Goal: Task Accomplishment & Management: Use online tool/utility

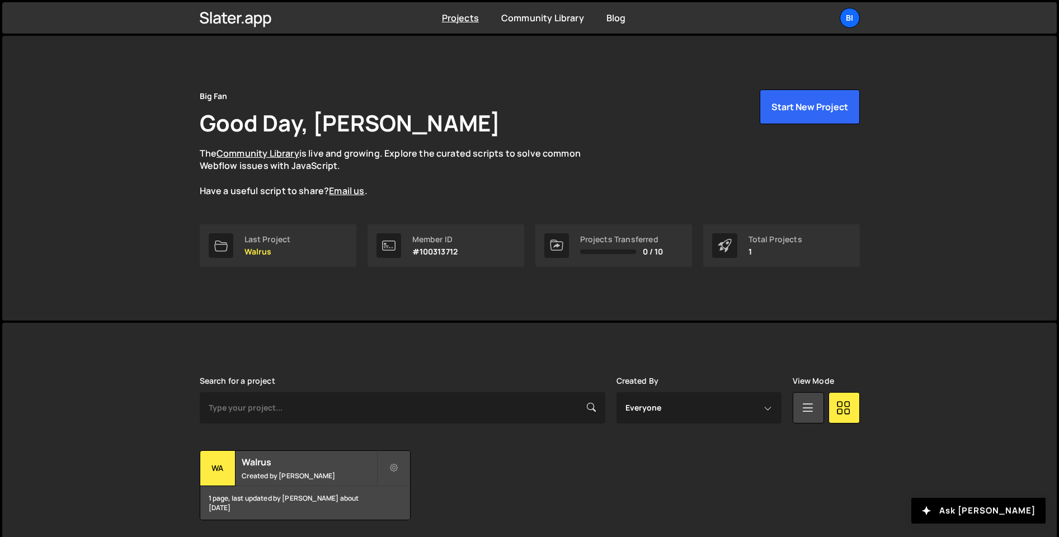
click at [317, 285] on div "Big Fan Good Day, Oliver Gosling The Community Library is live and growing. Exp…" at bounding box center [530, 178] width 694 height 285
click at [303, 258] on link "Last Project Walrus" at bounding box center [278, 245] width 157 height 43
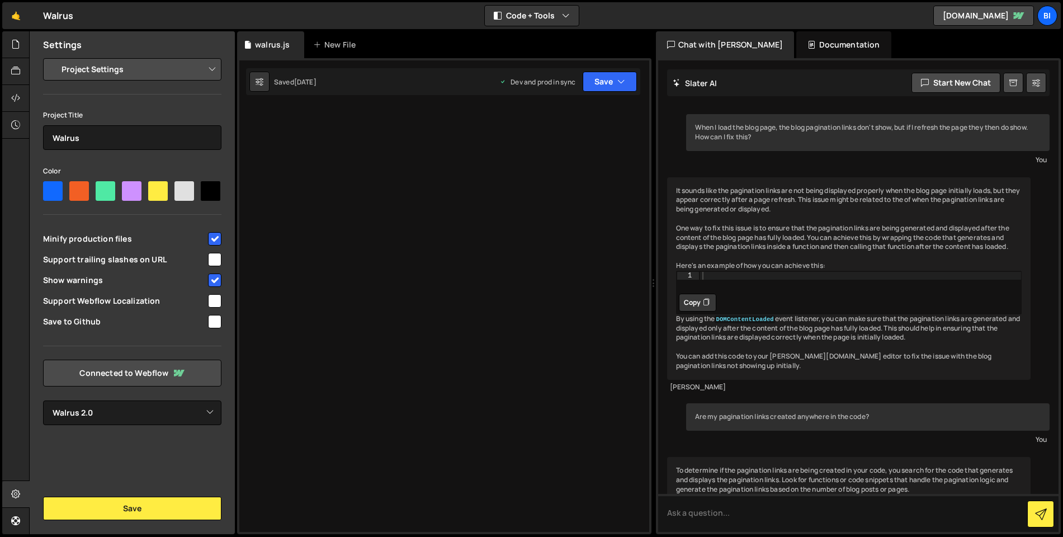
select select "6864f039b26f4afedada6bc5"
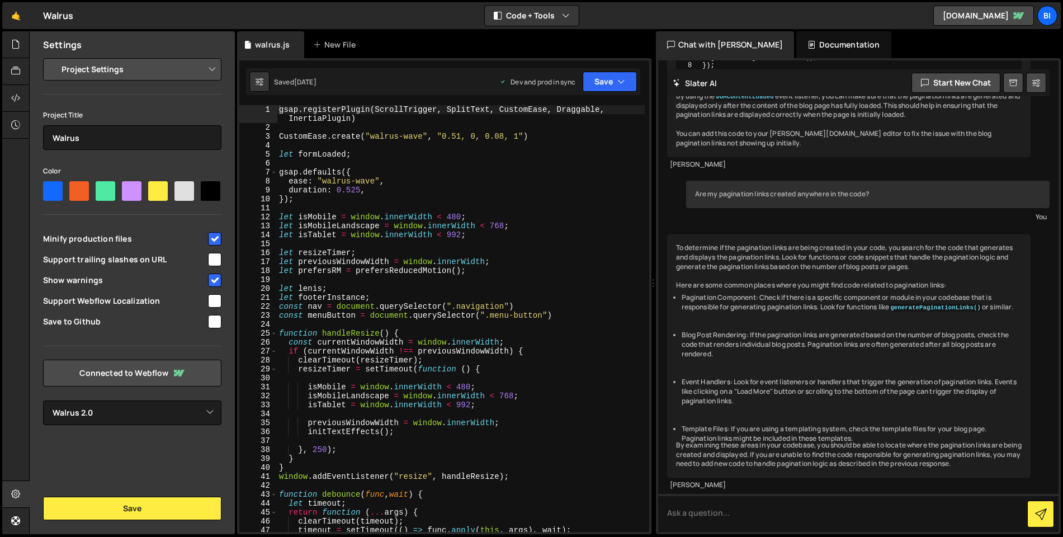
click at [460, 209] on div "gsap . registerPlugin ( ScrollTrigger , SplitText , CustomEase , Draggable , In…" at bounding box center [461, 332] width 368 height 454
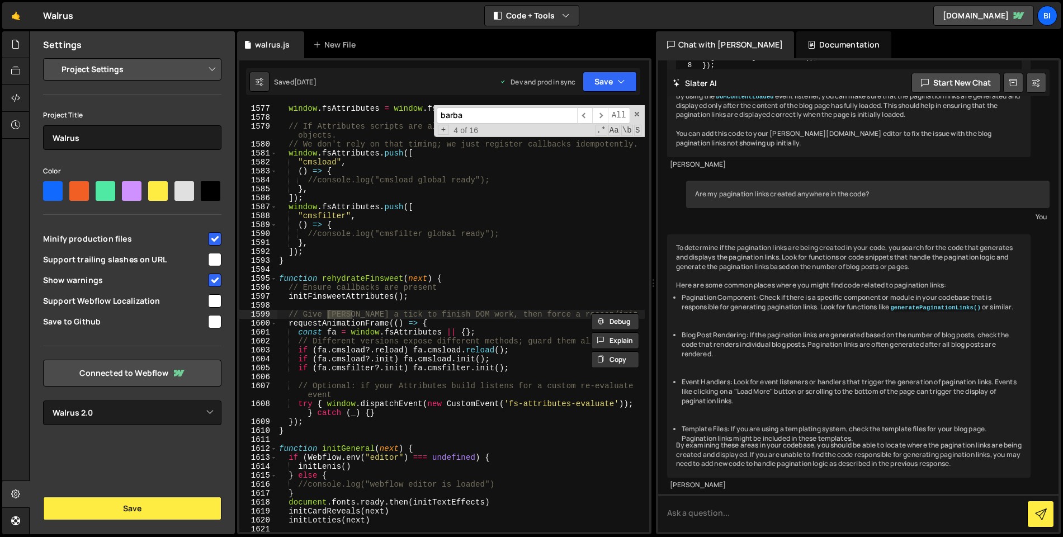
scroll to position [16387, 0]
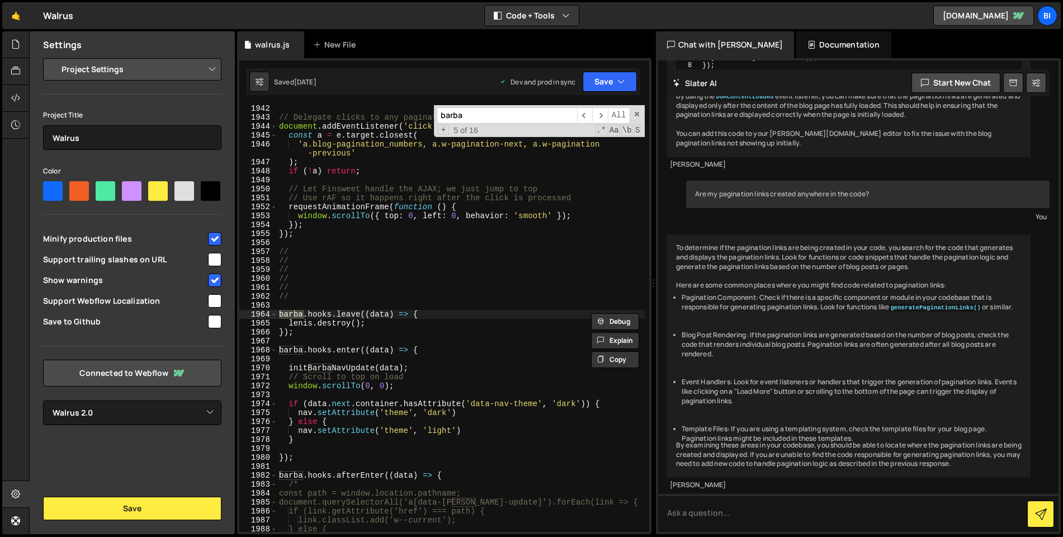
type input "barba"
type textarea "barba.hooks.leave((data) => {"
click at [435, 313] on div "// Delegate clicks to any pagination control document . addEventListener ( 'cli…" at bounding box center [461, 326] width 368 height 445
type textarea "lenis.destroy();"
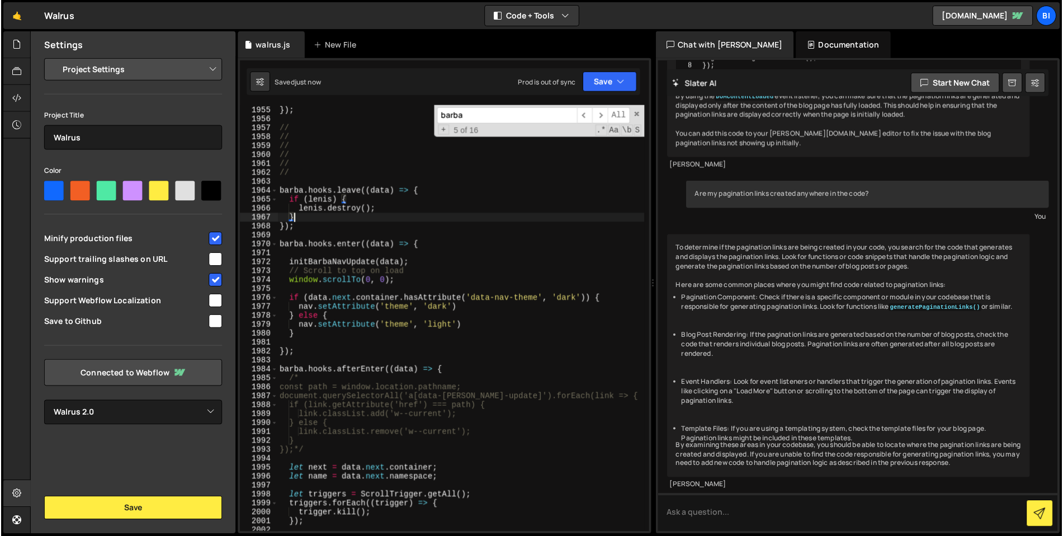
scroll to position [16483, 0]
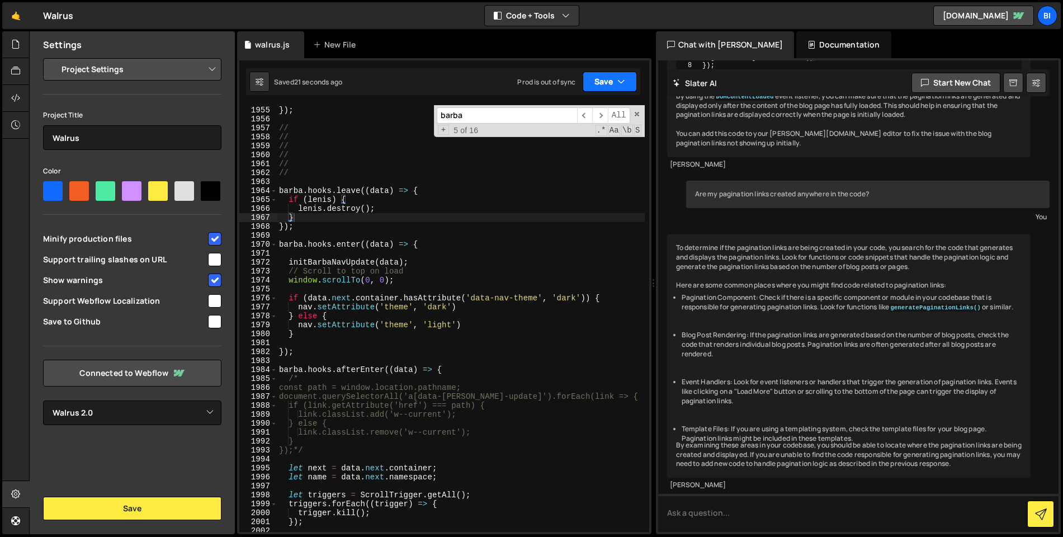
click at [611, 81] on button "Save" at bounding box center [610, 82] width 54 height 20
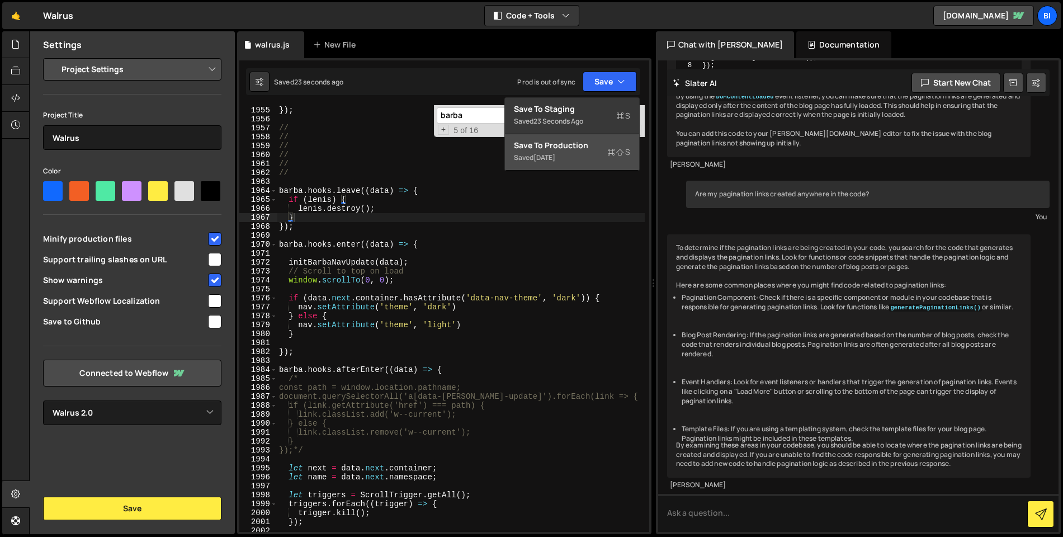
click at [588, 154] on div "Saved 5 days ago" at bounding box center [572, 157] width 116 height 13
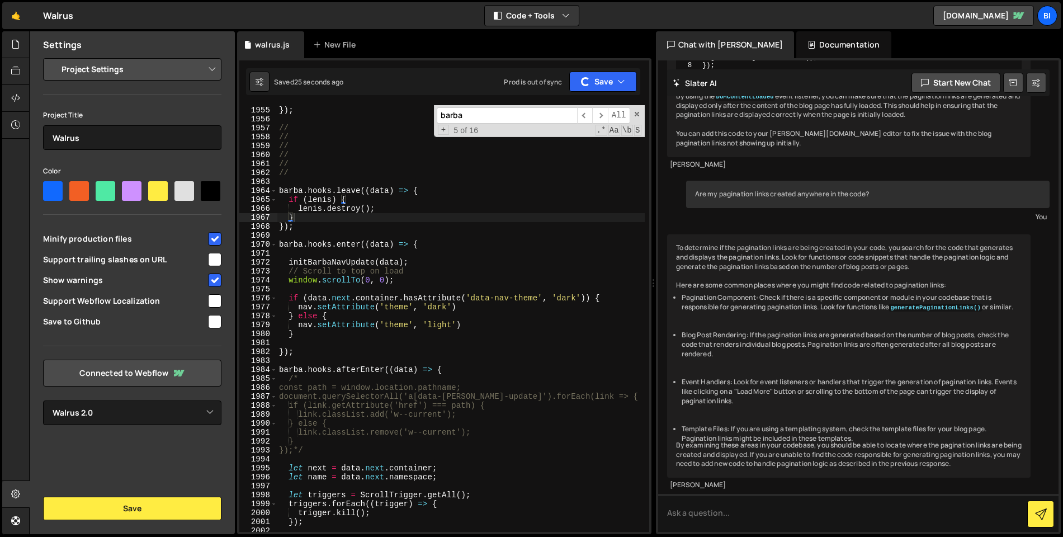
click at [636, 114] on span at bounding box center [637, 114] width 8 height 8
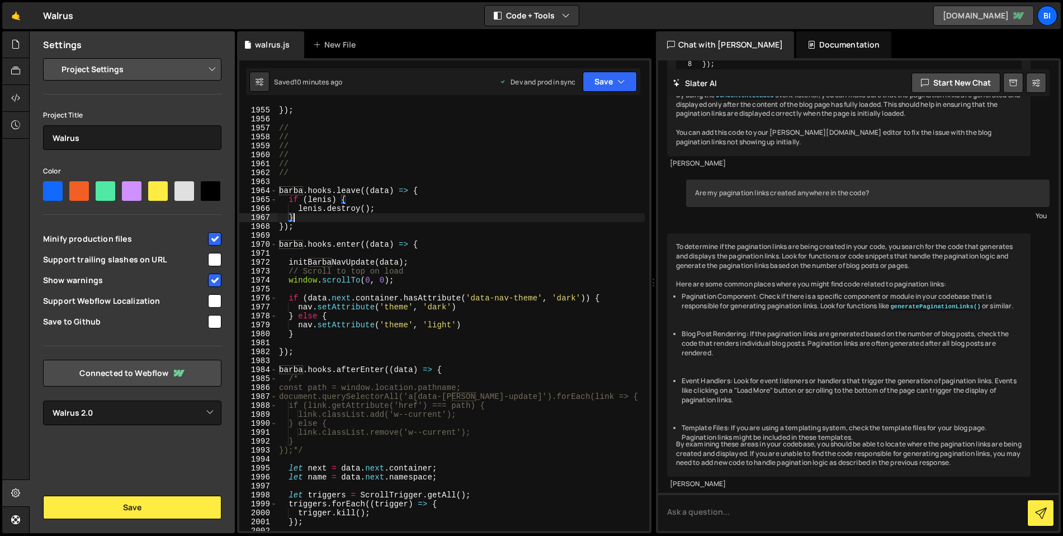
scroll to position [16469, 0]
click at [439, 151] on div "}) ; }) ; // // // // // // barba . hooks . leave (( data ) => { if ( lenis ) {…" at bounding box center [461, 319] width 368 height 444
type textarea "//"
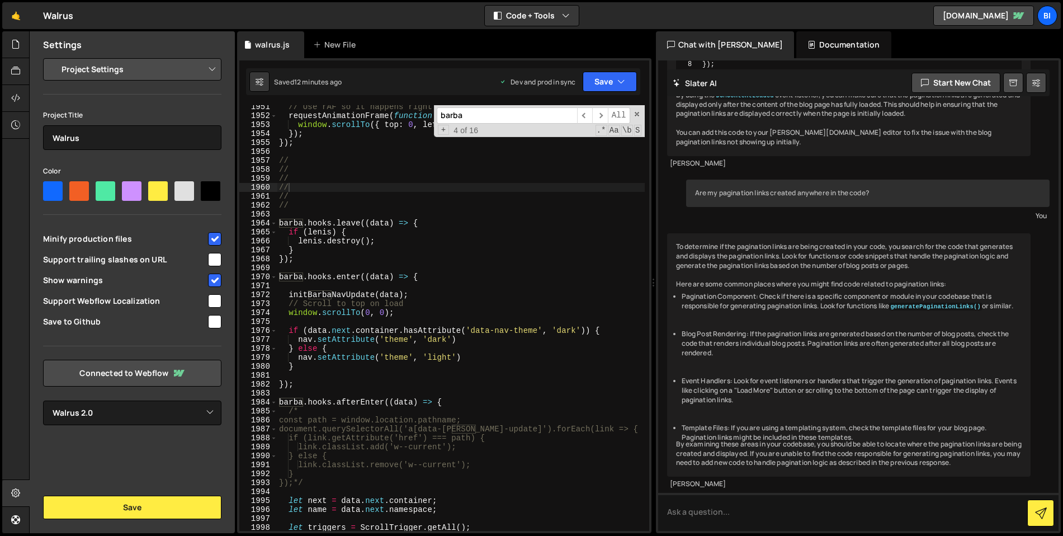
paste input "page_view"
type input "page_view"
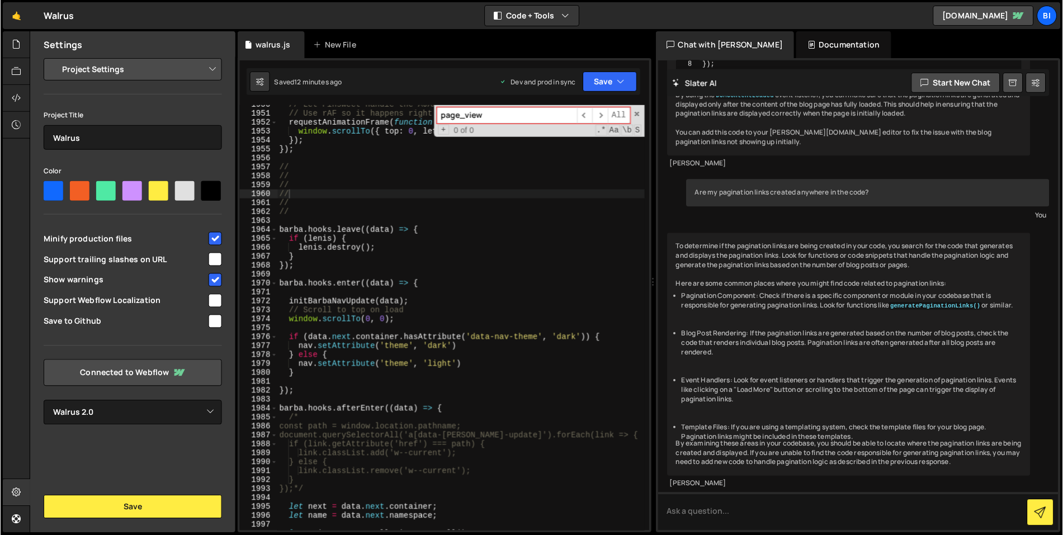
scroll to position [16433, 0]
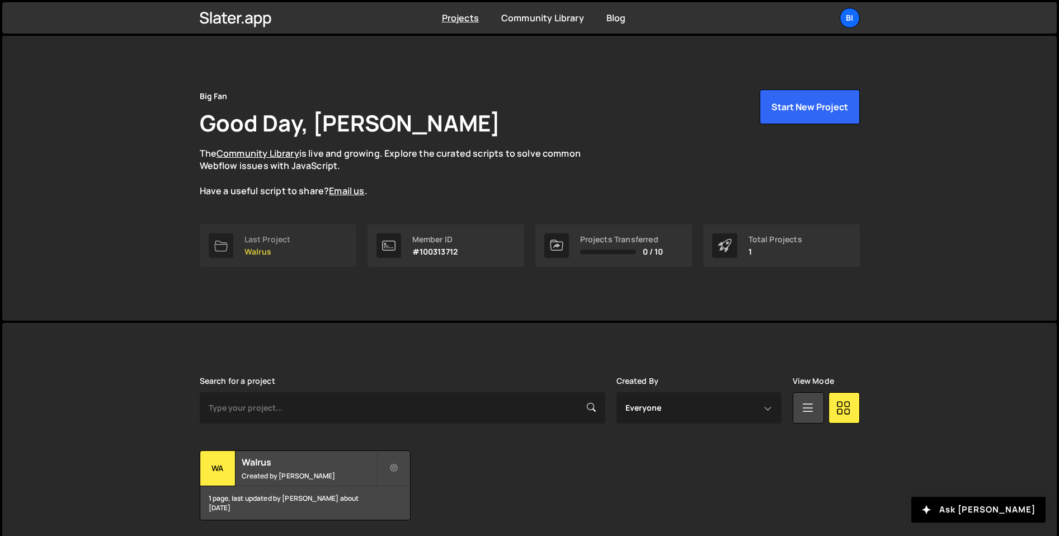
click at [312, 260] on link "Last Project Walrus" at bounding box center [278, 245] width 157 height 43
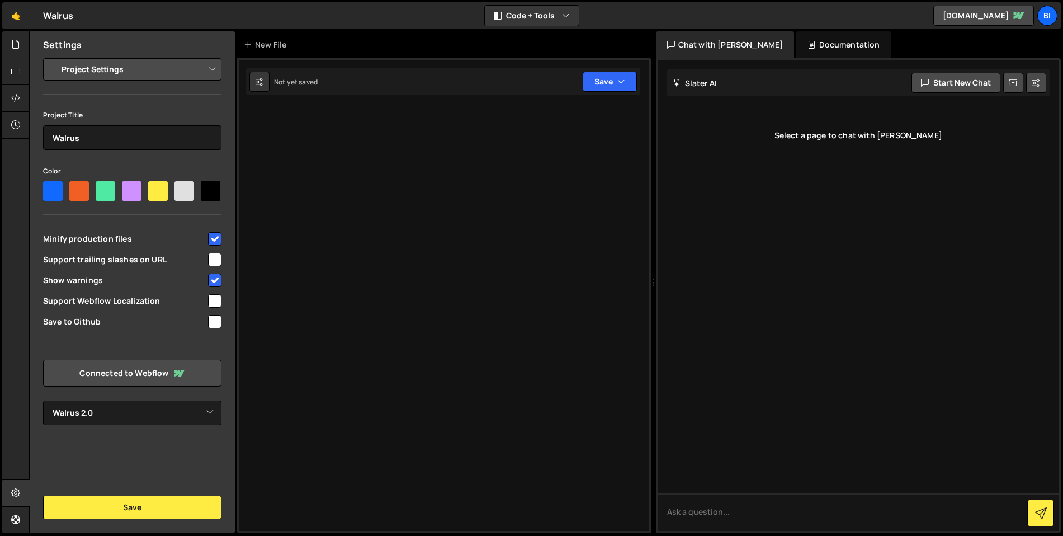
select select "6864f039b26f4afedada6bc5"
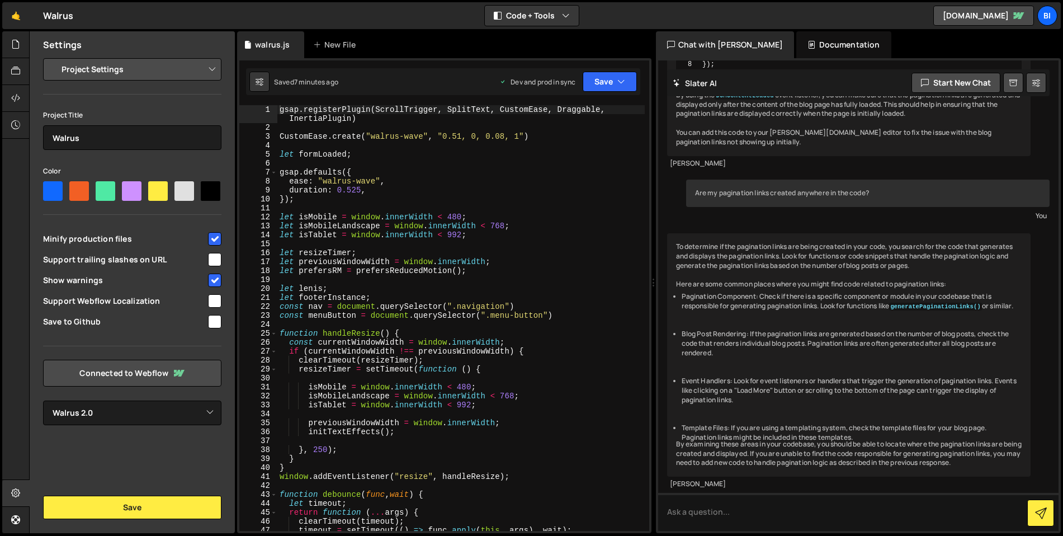
scroll to position [340, 0]
type textarea "ease: "walrus-wave","
click at [397, 183] on div "gsap . registerPlugin ( ScrollTrigger , SplitText , CustomEase , Draggable , In…" at bounding box center [460, 331] width 367 height 452
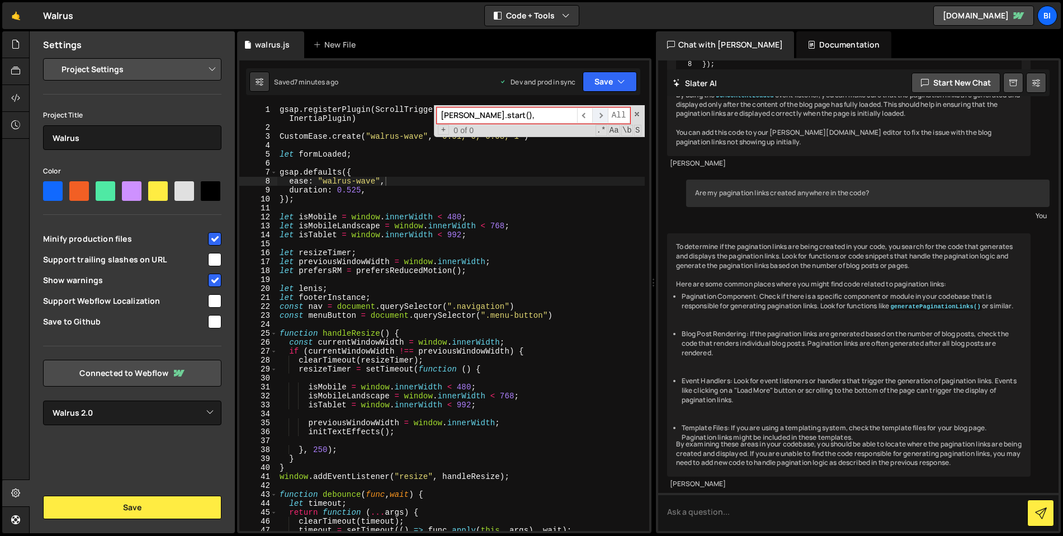
click at [600, 114] on span "​" at bounding box center [600, 115] width 16 height 16
drag, startPoint x: 600, startPoint y: 114, endPoint x: 589, endPoint y: 117, distance: 11.0
click at [600, 115] on span "​" at bounding box center [600, 115] width 16 height 16
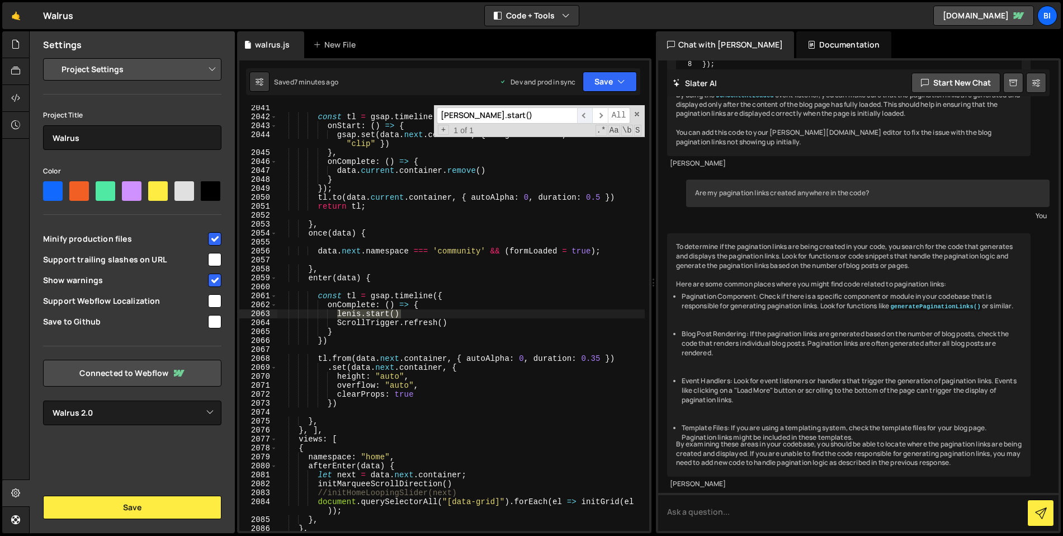
scroll to position [17182, 0]
type input "[PERSON_NAME].start()"
type textarea "onComplete: () => {"
click at [441, 304] on div "const tl = gsap . timeline ({ onStart : ( ) => { gsap . set ( data . next . con…" at bounding box center [460, 325] width 367 height 444
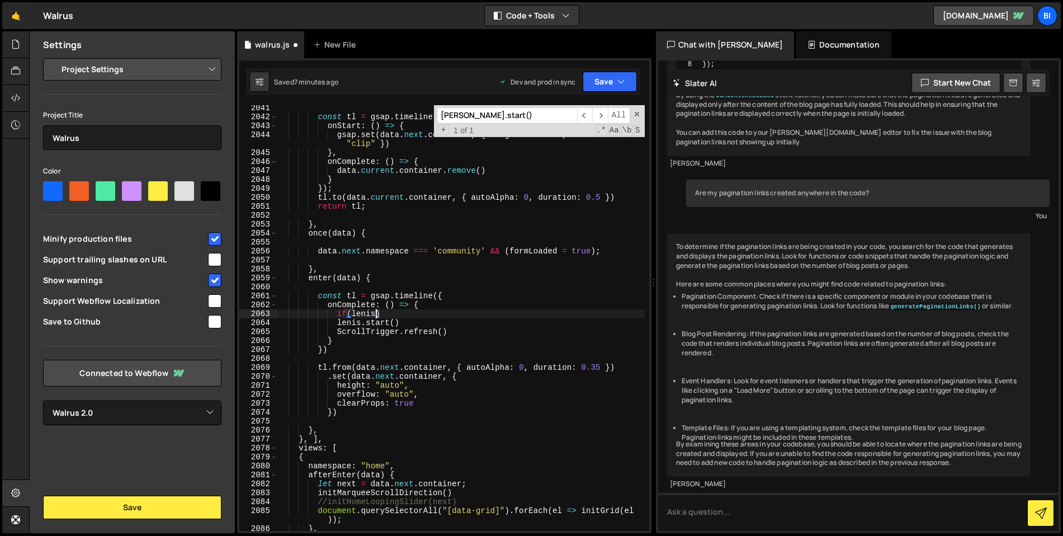
scroll to position [0, 7]
type textarea "[PERSON_NAME].start()"
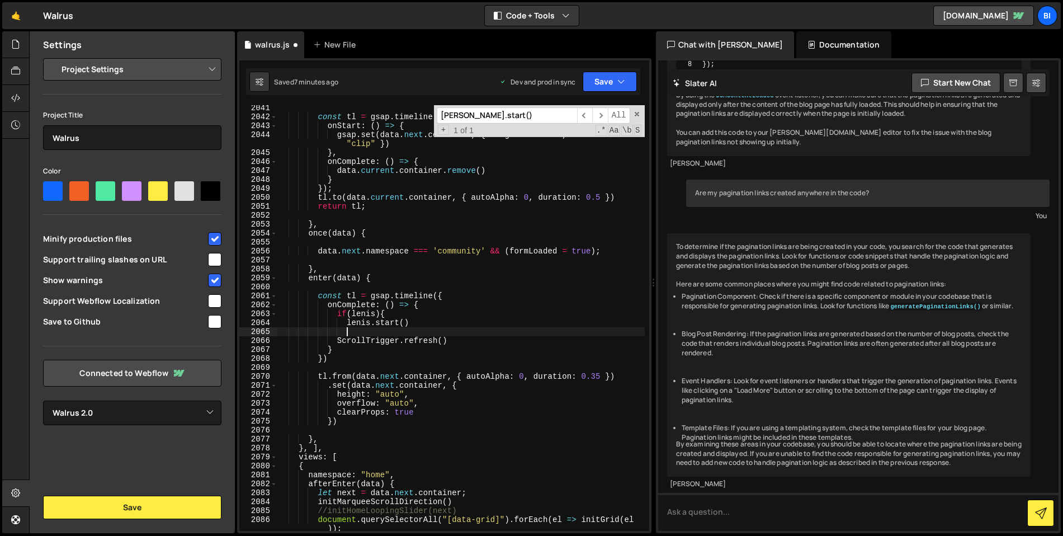
scroll to position [0, 4]
click at [460, 314] on div "const tl = gsap . timeline ({ onStart : ( ) => { gsap . set ( data . next . con…" at bounding box center [460, 325] width 367 height 444
type textarea "if ([PERSON_NAME]) {"
click at [610, 78] on button "Save" at bounding box center [610, 82] width 54 height 20
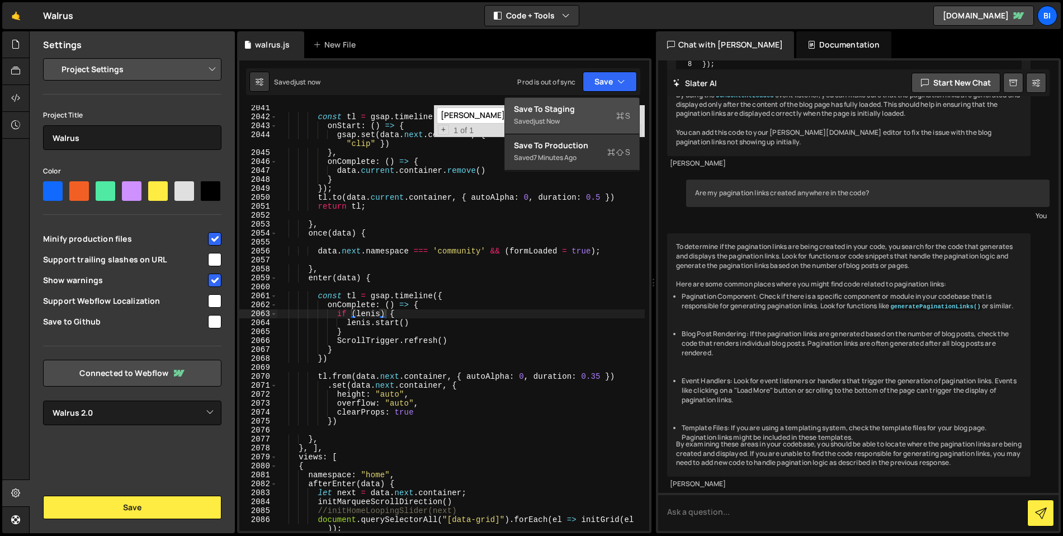
click at [595, 105] on div "Save to Staging S" at bounding box center [572, 108] width 116 height 11
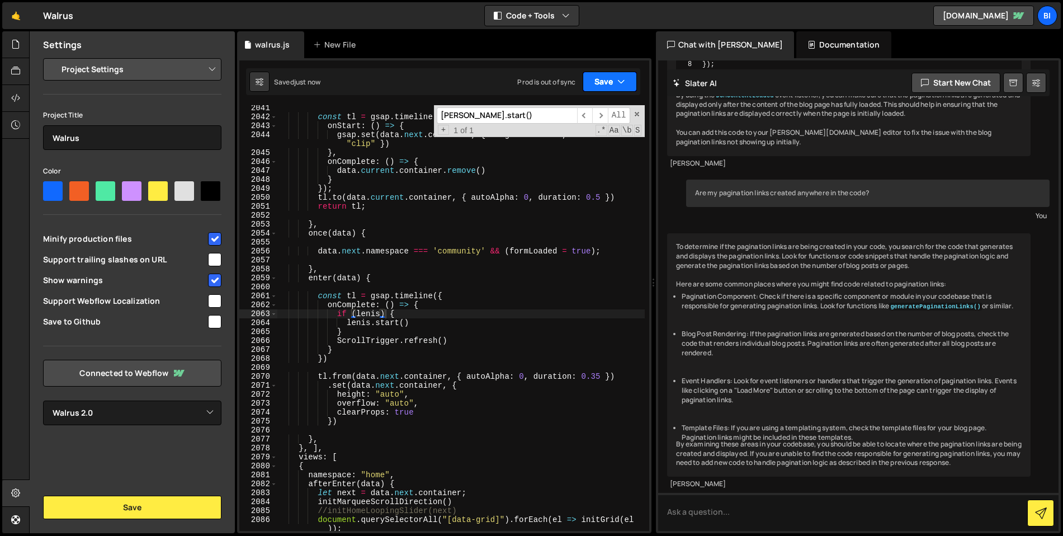
click at [601, 85] on button "Save" at bounding box center [610, 82] width 54 height 20
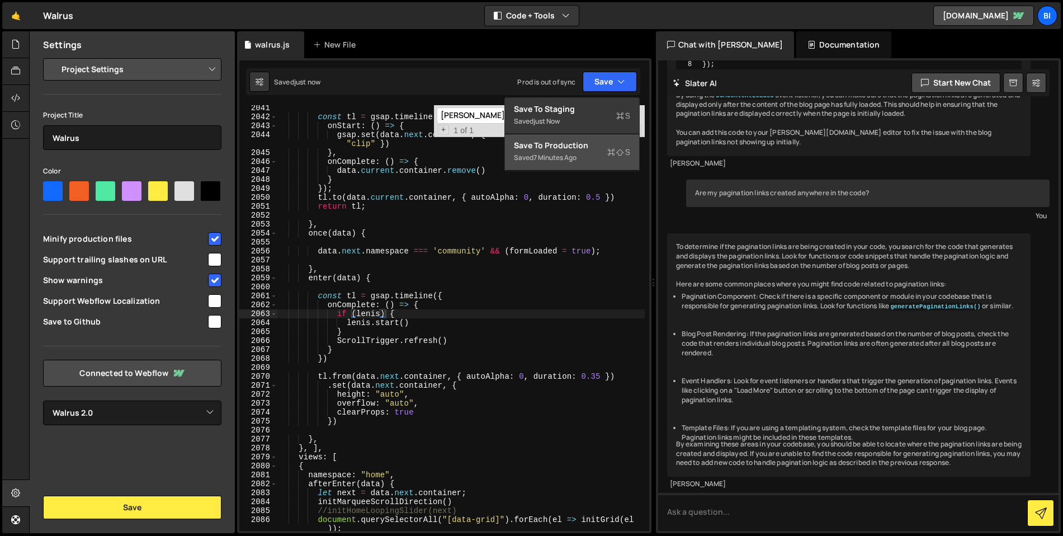
click at [577, 154] on div "7 minutes ago" at bounding box center [555, 158] width 43 height 10
